Goal: Obtain resource: Download file/media

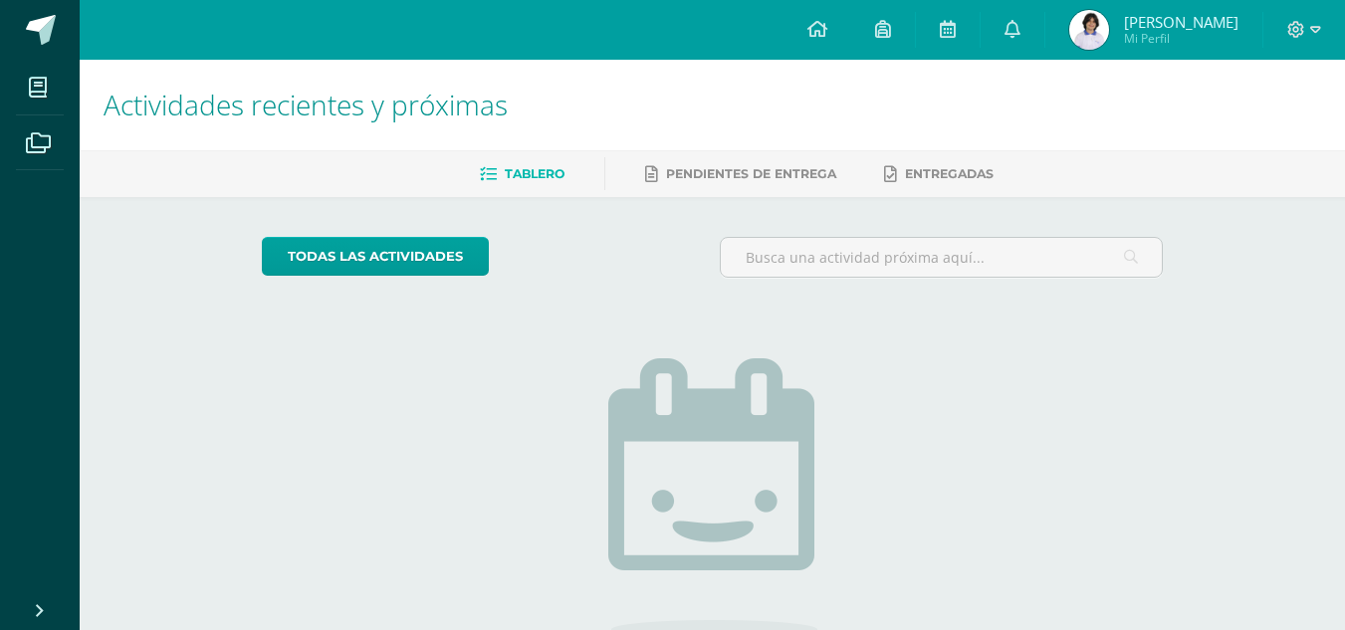
click at [1088, 26] on img at bounding box center [1090, 30] width 40 height 40
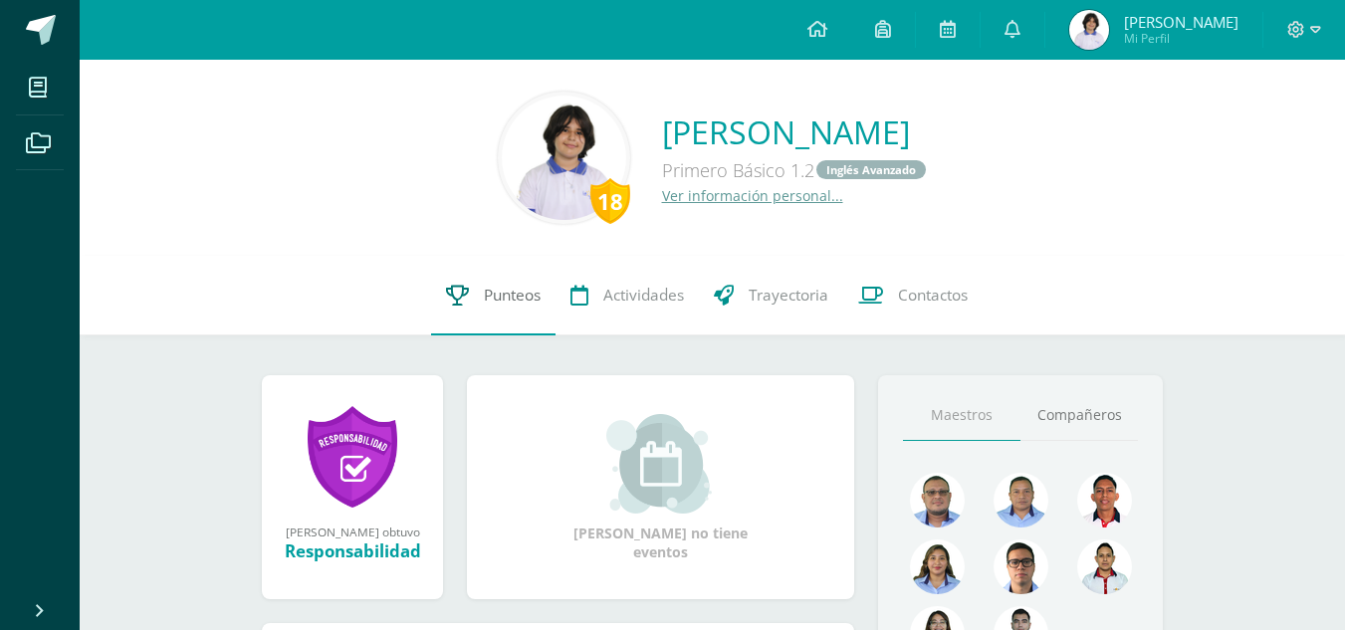
click at [498, 291] on span "Punteos" at bounding box center [512, 295] width 57 height 21
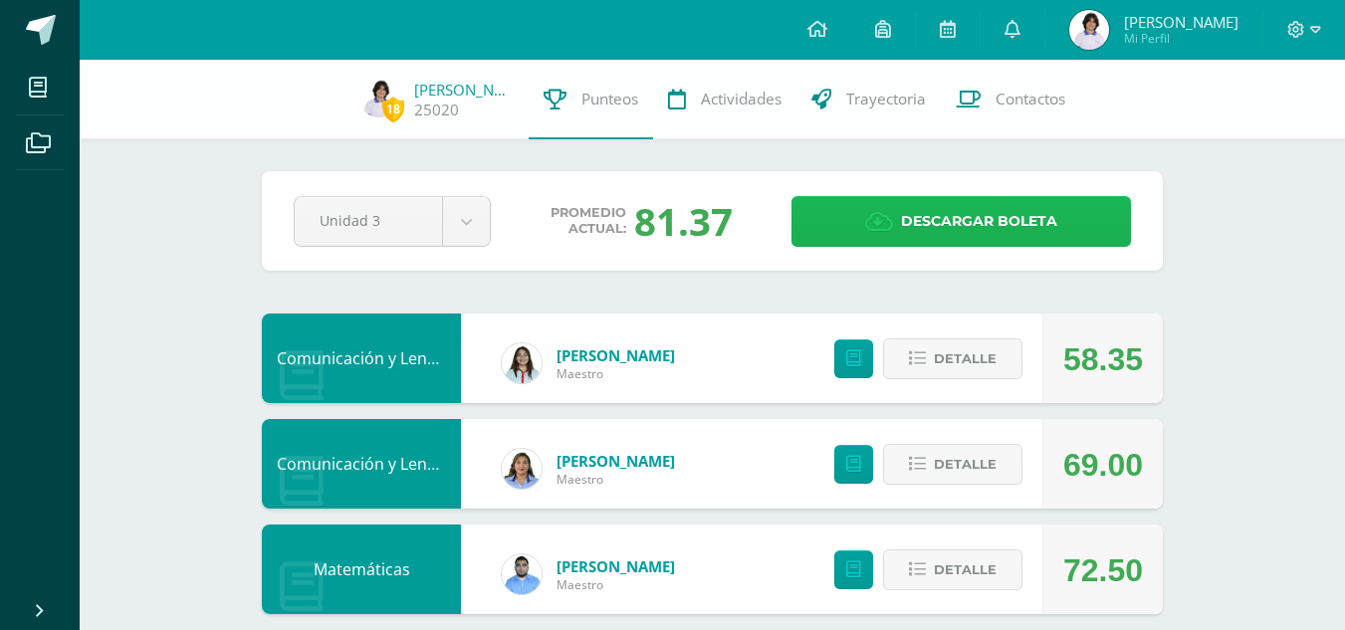
click at [984, 217] on span "Descargar boleta" at bounding box center [979, 221] width 156 height 49
